Goal: Task Accomplishment & Management: Manage account settings

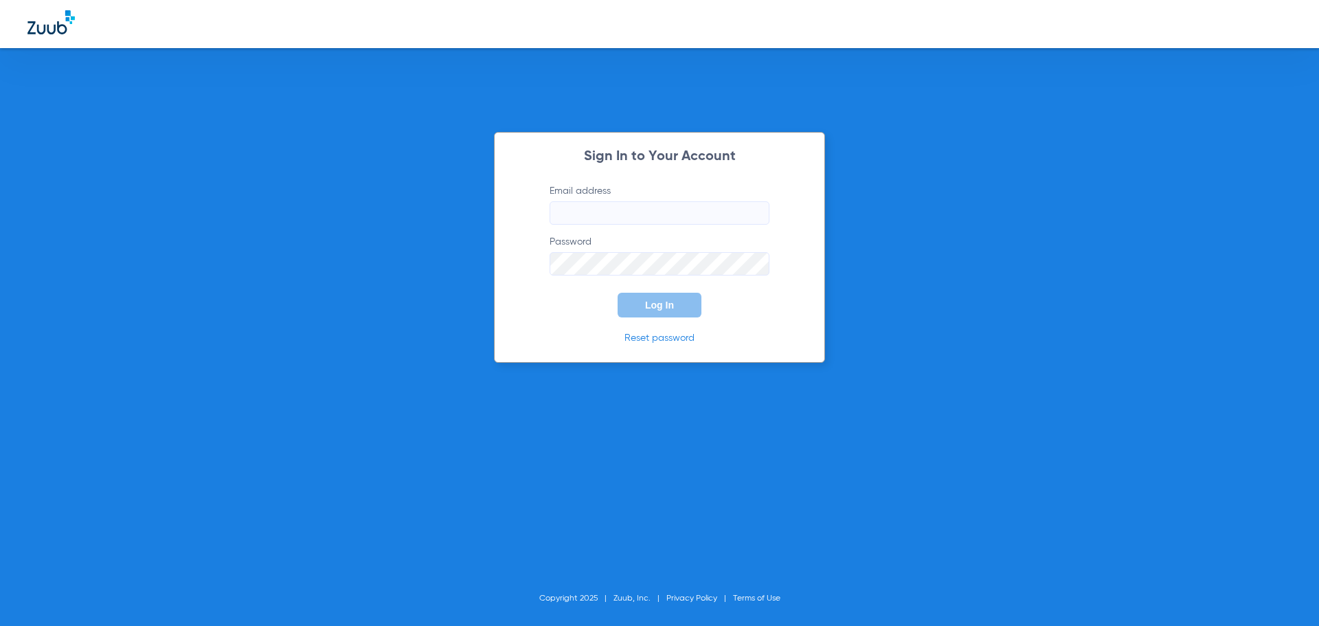
type input "[EMAIL_ADDRESS][DOMAIN_NAME]"
click at [656, 311] on button "Log In" at bounding box center [660, 305] width 84 height 25
